Goal: Information Seeking & Learning: Learn about a topic

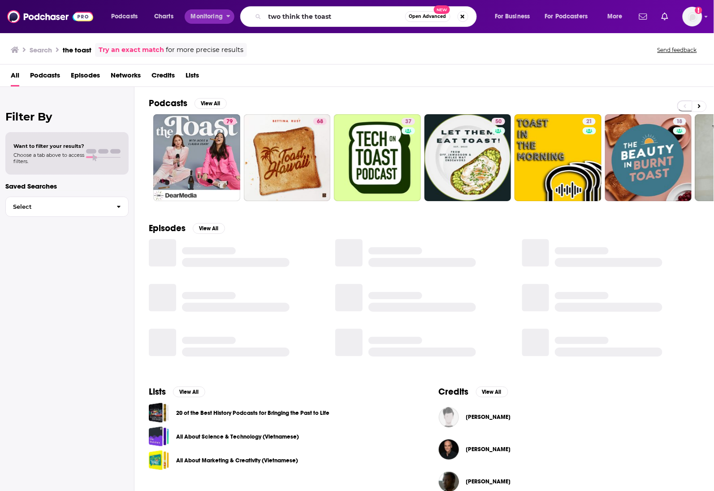
drag, startPoint x: 383, startPoint y: 15, endPoint x: 86, endPoint y: 11, distance: 297.1
click at [86, 11] on div "Podcasts Charts Monitoring two think the toast Open Advanced New For Business F…" at bounding box center [357, 16] width 714 height 33
type input "two think minimum"
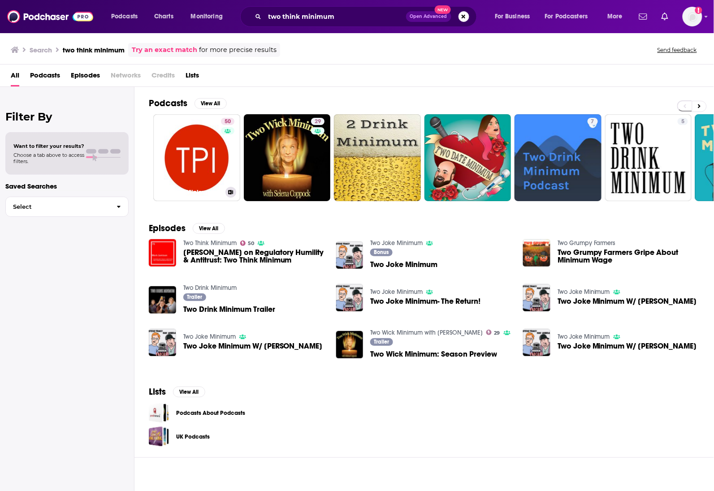
click at [196, 169] on link "50 Two Think Minimum" at bounding box center [196, 157] width 87 height 87
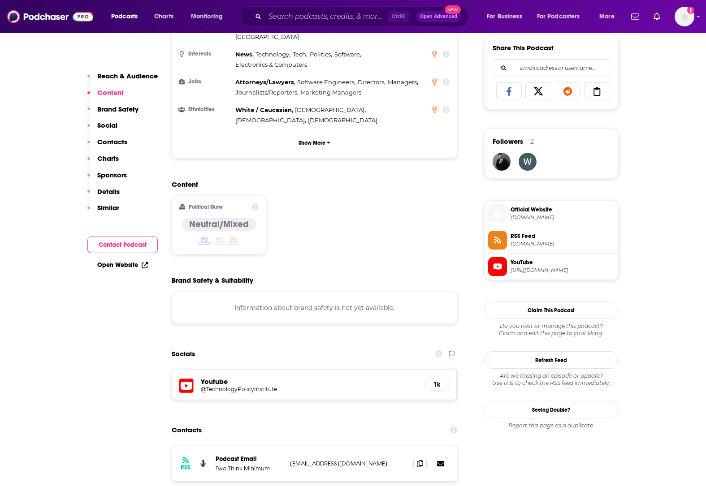
click at [106, 159] on p "Charts" at bounding box center [108, 158] width 22 height 9
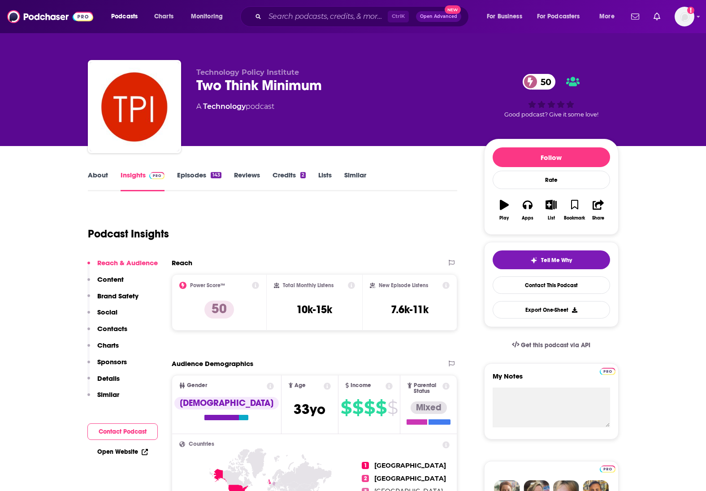
click at [123, 296] on p "Brand Safety" at bounding box center [117, 296] width 41 height 9
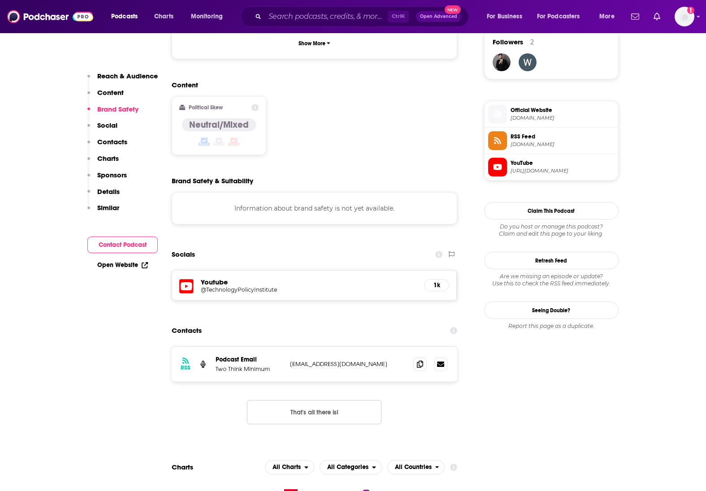
scroll to position [666, 0]
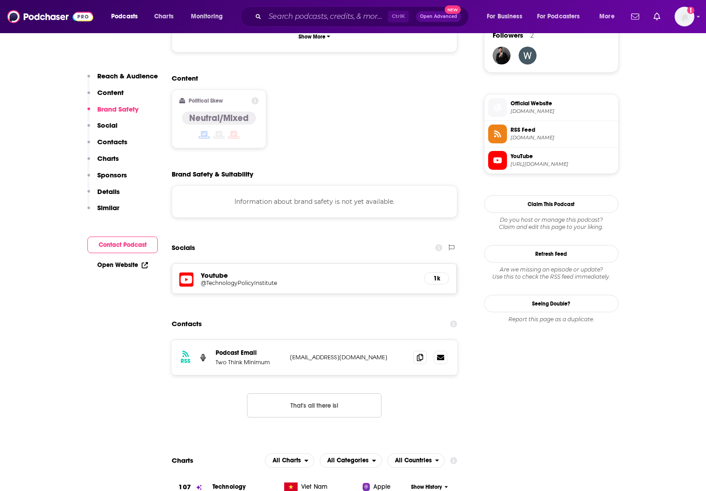
click at [235, 280] on h5 "@TechnologyPolicyInstitute" at bounding box center [272, 283] width 143 height 7
